Goal: Transaction & Acquisition: Purchase product/service

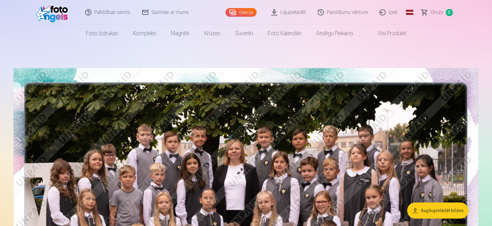
click at [392, 11] on link "Iziet" at bounding box center [389, 12] width 30 height 25
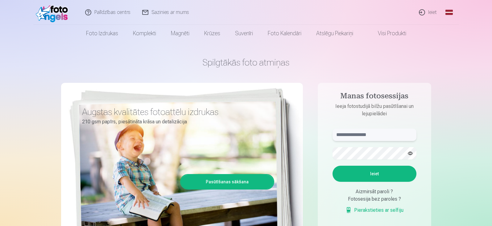
click at [357, 134] on input "text" at bounding box center [375, 134] width 84 height 12
paste input "**********"
type input "**********"
click at [362, 171] on button "Ieiet" at bounding box center [375, 173] width 84 height 16
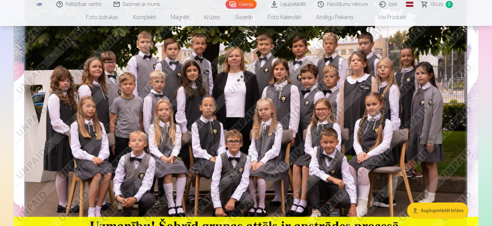
scroll to position [124, 0]
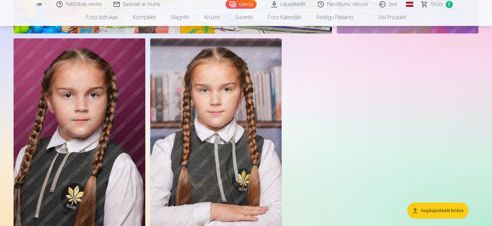
click at [231, 114] on img at bounding box center [216, 137] width 132 height 198
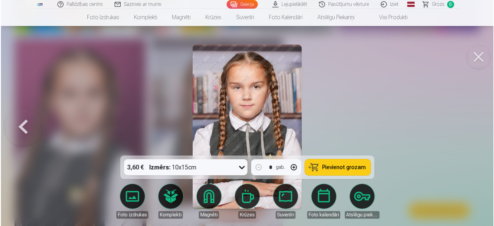
scroll to position [1331, 0]
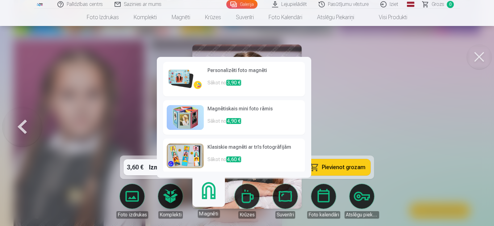
click at [207, 197] on link "Magnēti" at bounding box center [209, 198] width 38 height 38
click at [220, 80] on p "Sākot no 3,90 €" at bounding box center [254, 85] width 94 height 12
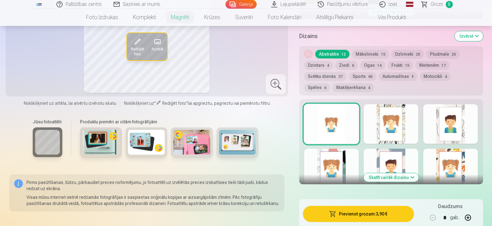
scroll to position [247, 0]
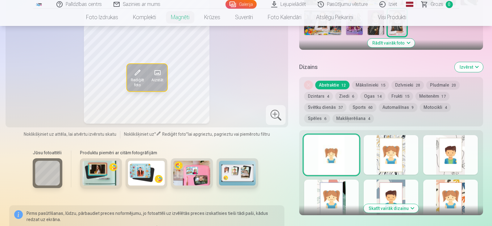
click at [400, 204] on button "Skatīt vairāk dizainu" at bounding box center [391, 208] width 55 height 9
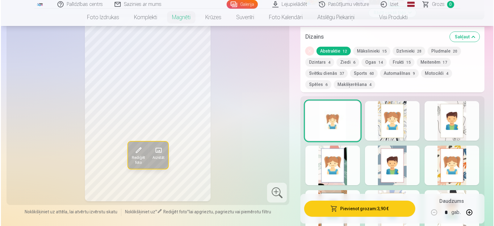
scroll to position [278, 0]
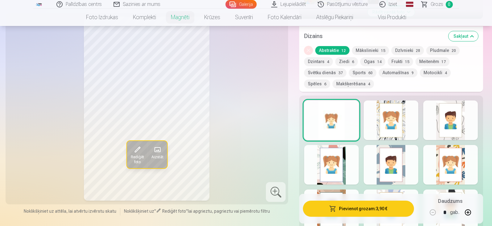
click at [469, 212] on button "button" at bounding box center [468, 212] width 15 height 15
type input "*"
click at [362, 209] on button "Pievienot grozam : 7,80 €" at bounding box center [358, 208] width 111 height 16
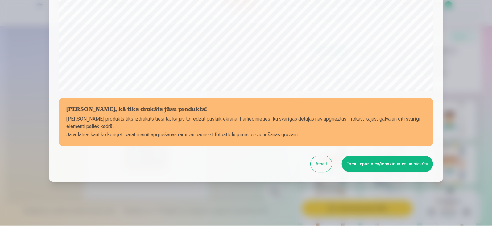
scroll to position [219, 0]
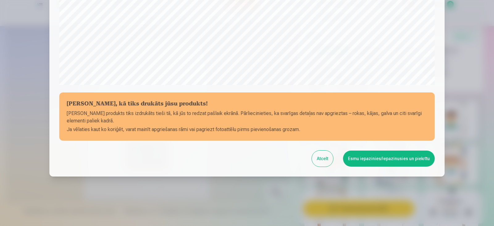
click at [358, 158] on button "Esmu iepazinies/iepazinusies un piekrītu" at bounding box center [389, 158] width 92 height 16
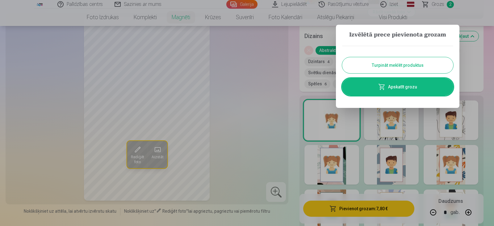
click at [377, 65] on button "Turpināt meklēt produktus" at bounding box center [397, 65] width 111 height 16
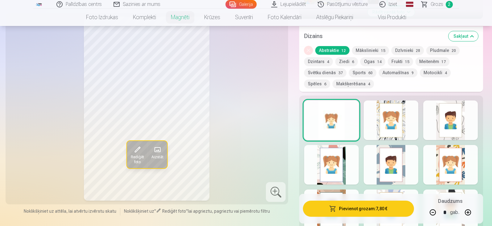
click at [366, 49] on button "Mākslinieki 15" at bounding box center [370, 50] width 37 height 9
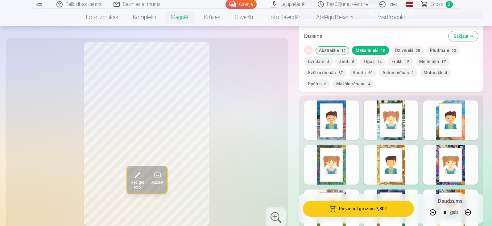
click at [403, 51] on button "Dzīvnieki 28" at bounding box center [408, 50] width 32 height 9
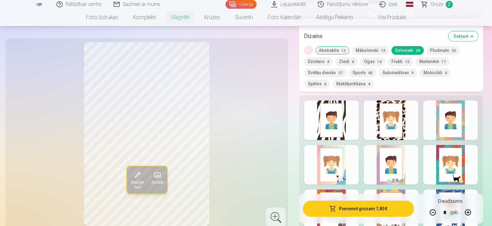
click at [369, 50] on button "Mākslinieki 15" at bounding box center [370, 50] width 37 height 9
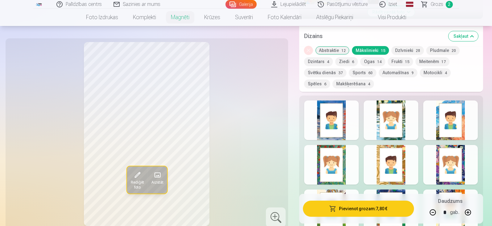
click at [329, 109] on div at bounding box center [331, 120] width 55 height 40
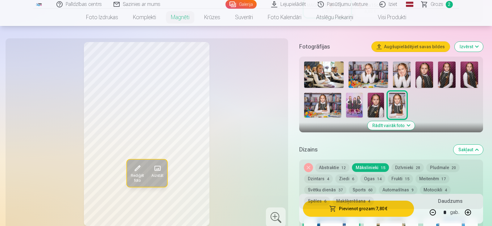
scroll to position [154, 0]
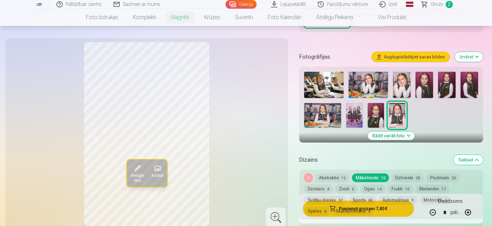
click at [329, 79] on img at bounding box center [324, 85] width 40 height 26
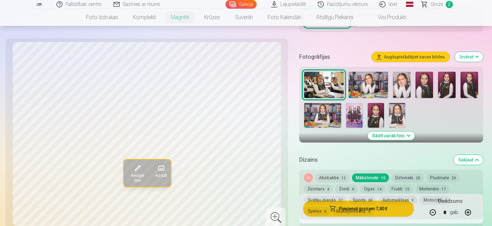
click at [359, 78] on img at bounding box center [369, 85] width 40 height 26
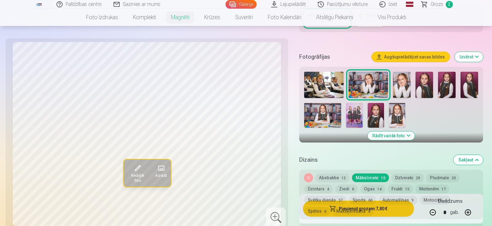
click at [401, 77] on img at bounding box center [402, 85] width 18 height 26
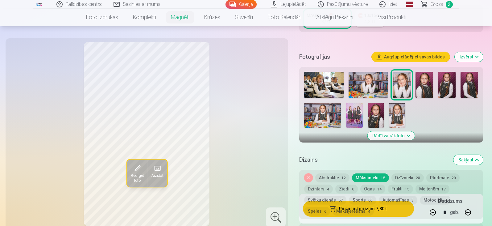
click at [334, 173] on button "Abstraktie 12" at bounding box center [333, 177] width 34 height 9
click at [312, 173] on button "Noņemiet dizainu" at bounding box center [308, 177] width 9 height 9
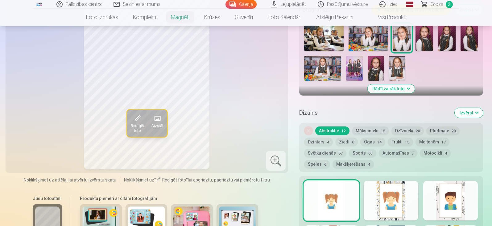
scroll to position [113, 0]
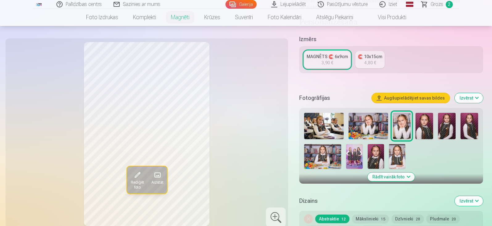
click at [354, 151] on img at bounding box center [354, 156] width 16 height 25
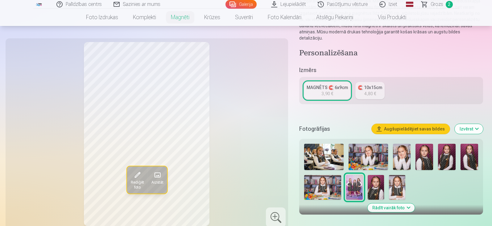
scroll to position [0, 0]
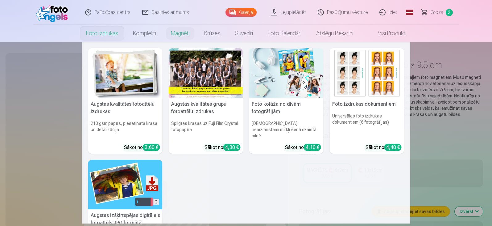
click at [196, 74] on div at bounding box center [206, 73] width 74 height 50
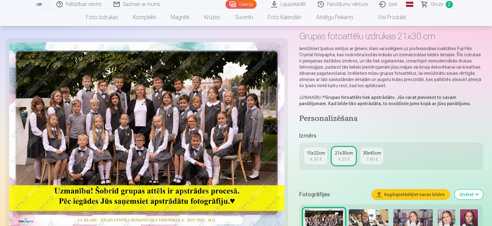
scroll to position [62, 0]
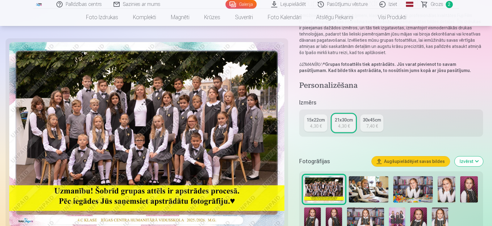
click at [319, 121] on div "15x22cm" at bounding box center [316, 120] width 18 height 6
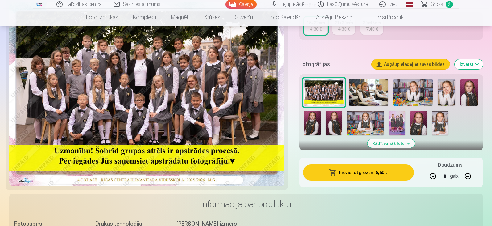
scroll to position [154, 0]
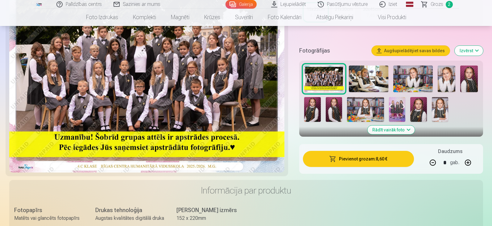
click at [435, 162] on button "button" at bounding box center [433, 162] width 15 height 15
type input "*"
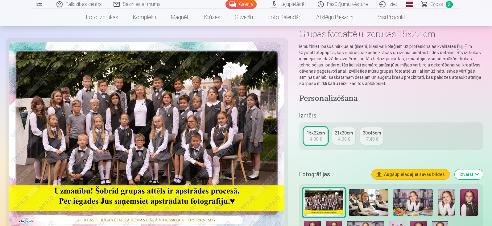
click at [347, 134] on div "21x30cm" at bounding box center [344, 133] width 18 height 6
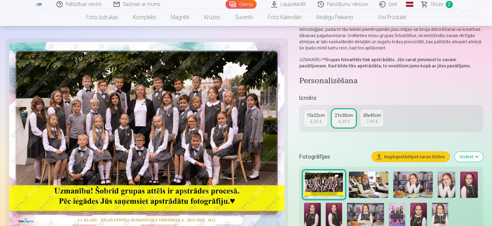
scroll to position [124, 0]
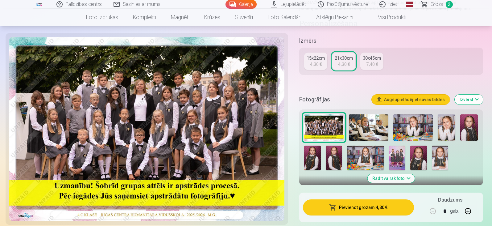
click at [398, 156] on img at bounding box center [397, 157] width 16 height 25
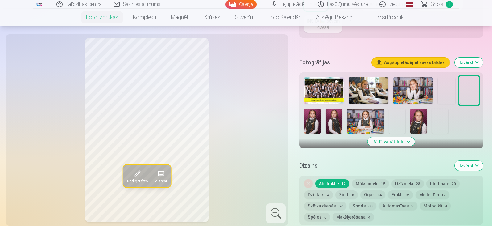
scroll to position [185, 0]
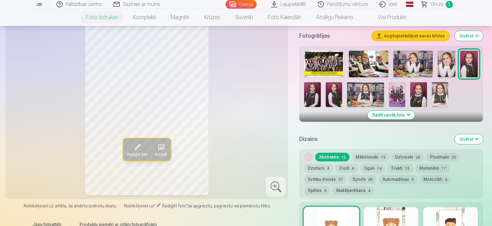
click at [402, 92] on img at bounding box center [397, 94] width 16 height 25
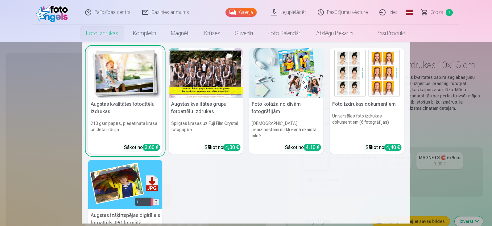
click at [199, 78] on div at bounding box center [206, 73] width 74 height 50
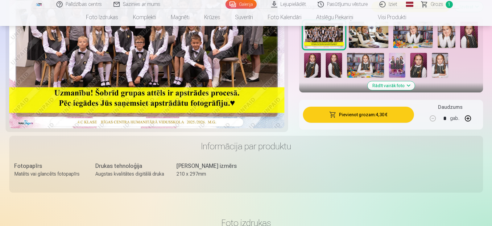
scroll to position [124, 0]
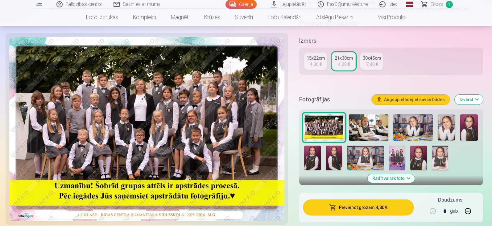
click at [332, 208] on span "button" at bounding box center [332, 207] width 7 height 6
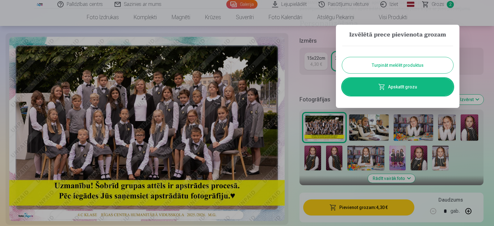
click at [377, 86] on link "Apskatīt grozu" at bounding box center [397, 86] width 111 height 17
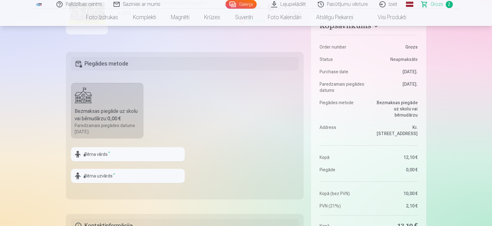
scroll to position [154, 0]
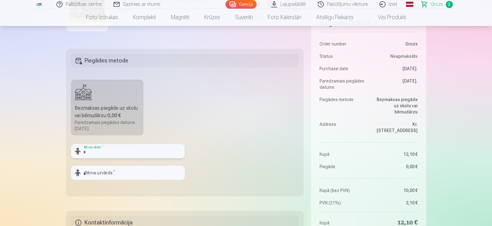
click at [119, 152] on input "text" at bounding box center [128, 151] width 114 height 14
type input "*****"
click at [118, 174] on input "text" at bounding box center [128, 172] width 114 height 14
type input "******"
click at [174, 97] on fieldset "Piegādes metode Bezmaksas piegāde uz skolu vai bērnudārzu : 0,00 € Paredzamais …" at bounding box center [185, 122] width 238 height 147
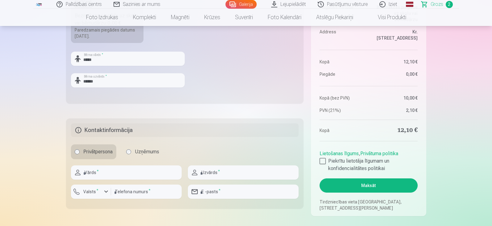
scroll to position [247, 0]
click at [127, 174] on input "text" at bounding box center [126, 172] width 111 height 14
type input "*****"
type input "******"
type input "********"
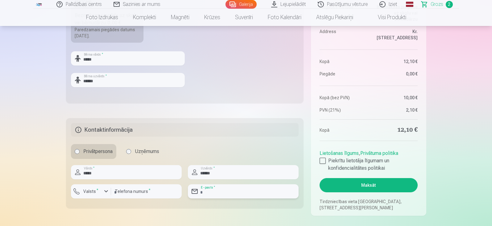
click at [251, 190] on input "email" at bounding box center [243, 191] width 111 height 14
click at [246, 191] on input "email" at bounding box center [243, 191] width 111 height 14
click at [225, 192] on input "email" at bounding box center [243, 191] width 111 height 14
type input "**********"
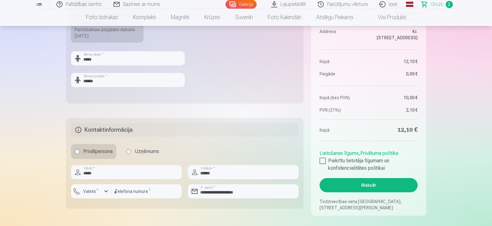
click at [233, 78] on fieldset "Piegādes metode Bezmaksas piegāde uz skolu vai bērnudārzu : 0,00 € Paredzamais …" at bounding box center [185, 29] width 238 height 147
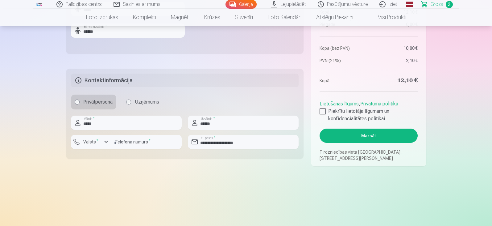
scroll to position [309, 0]
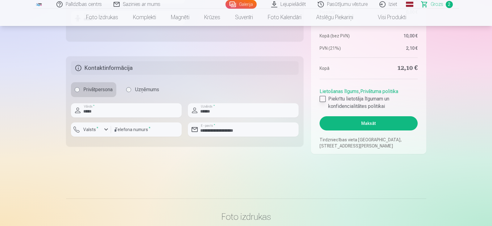
click at [325, 99] on div at bounding box center [323, 99] width 6 height 6
click at [360, 125] on button "Maksāt" at bounding box center [369, 123] width 98 height 14
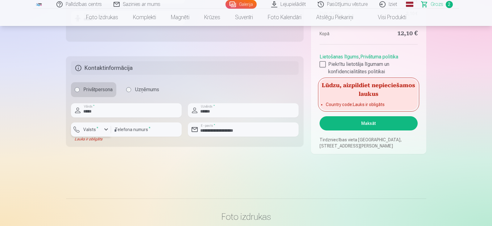
click at [93, 130] on label "Valsts *" at bounding box center [91, 129] width 20 height 6
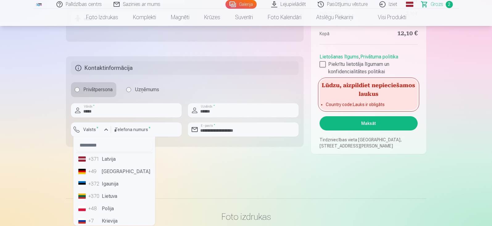
click at [105, 159] on li "+371 Latvija" at bounding box center [114, 159] width 77 height 12
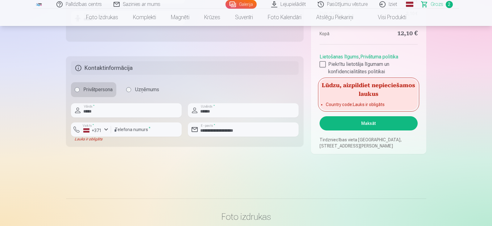
click at [384, 123] on button "Maksāt" at bounding box center [369, 123] width 98 height 14
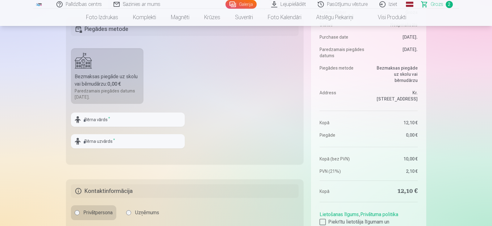
scroll to position [185, 0]
click at [111, 115] on input "text" at bounding box center [128, 120] width 114 height 14
click at [185, 60] on fieldset "Piegādes metode Bezmaksas piegāde uz skolu vai bērnudārzu : 0,00 € Paredzamais …" at bounding box center [185, 91] width 238 height 147
click at [102, 124] on input "text" at bounding box center [128, 120] width 114 height 14
type input "*****"
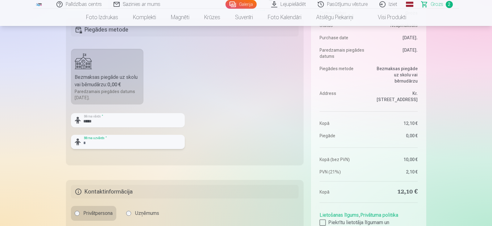
click at [101, 144] on input "text" at bounding box center [128, 142] width 114 height 14
type input "******"
click at [120, 158] on fieldset "Piegādes metode Bezmaksas piegāde uz skolu vai bērnudārzu : 0,00 € Paredzamais …" at bounding box center [185, 91] width 238 height 147
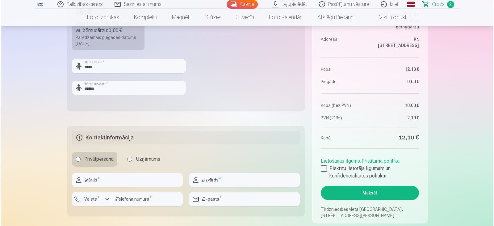
scroll to position [309, 0]
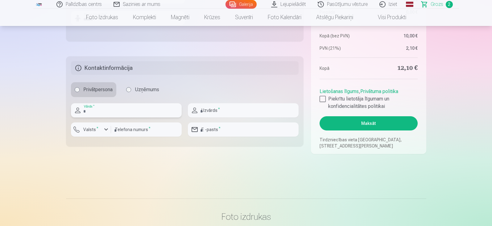
click at [112, 110] on input "text" at bounding box center [126, 110] width 111 height 14
type input "*****"
type input "******"
type input "********"
click at [95, 128] on label "Valsts *" at bounding box center [91, 129] width 20 height 6
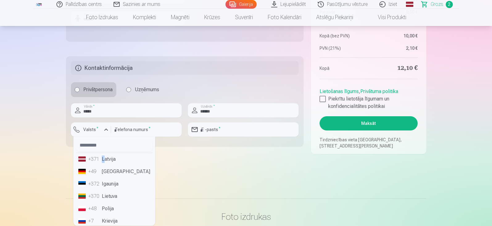
click at [103, 157] on li "+371 Latvija" at bounding box center [114, 159] width 77 height 12
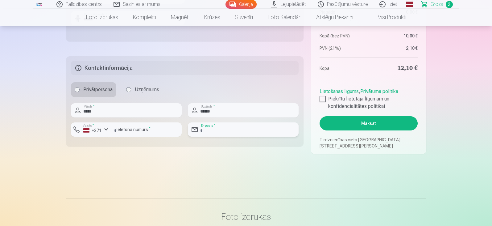
click at [227, 130] on input "email" at bounding box center [243, 129] width 111 height 14
type input "**********"
click at [323, 99] on div at bounding box center [323, 99] width 6 height 6
click at [358, 124] on button "Maksāt" at bounding box center [369, 123] width 98 height 14
